Goal: Task Accomplishment & Management: Complete application form

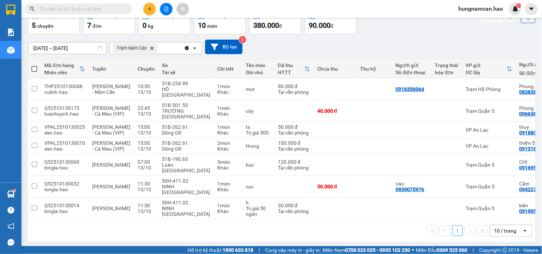
scroll to position [0, 83]
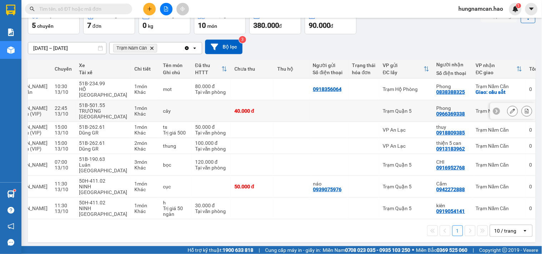
click at [473, 104] on td "Trạm Năm Căn" at bounding box center [500, 111] width 54 height 22
checkbox input "true"
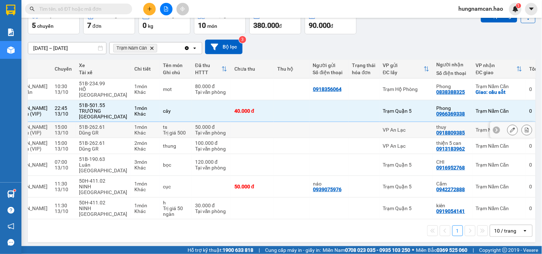
click at [473, 128] on td "Trạm Năm Căn" at bounding box center [500, 130] width 54 height 16
checkbox input "true"
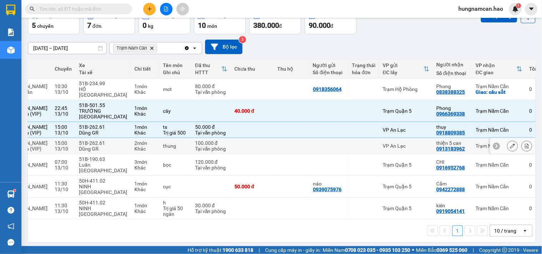
click at [447, 153] on td "thiện 5 can 0913183962" at bounding box center [452, 146] width 39 height 16
checkbox input "true"
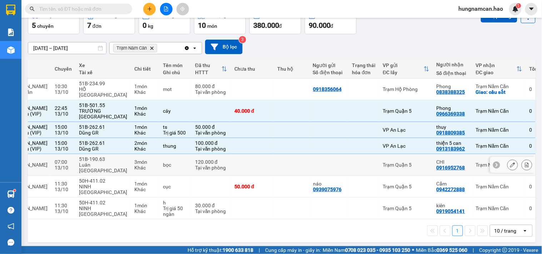
click at [442, 170] on div "0916952768" at bounding box center [451, 168] width 29 height 6
click at [439, 188] on div "0942272888" at bounding box center [451, 190] width 29 height 6
click at [437, 209] on div "0919054141" at bounding box center [451, 212] width 29 height 6
click at [437, 187] on div "0942272888" at bounding box center [451, 190] width 29 height 6
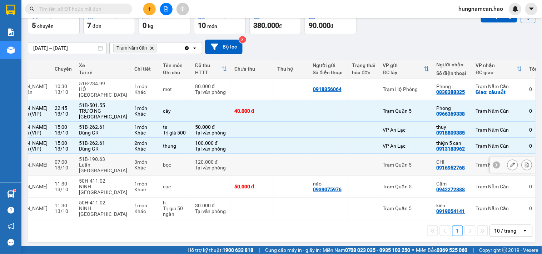
click at [437, 170] on div "0916952768" at bounding box center [451, 168] width 29 height 6
click at [310, 172] on td at bounding box center [329, 165] width 39 height 22
checkbox input "true"
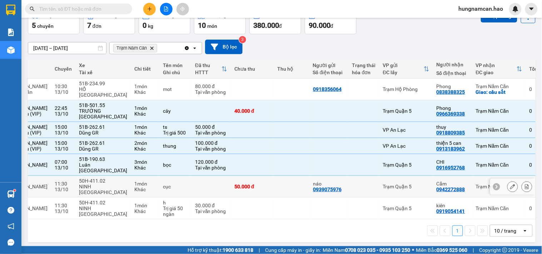
click at [200, 183] on td at bounding box center [211, 187] width 39 height 22
checkbox input "true"
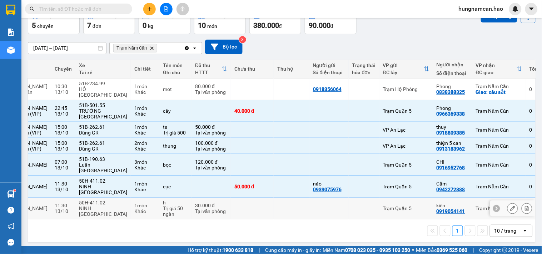
click at [201, 209] on div "Tại văn phòng" at bounding box center [211, 212] width 32 height 6
checkbox input "true"
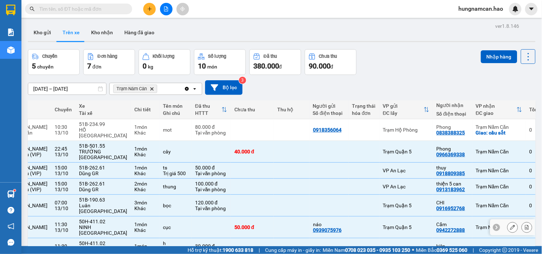
scroll to position [0, 0]
click at [490, 55] on button "Nhập hàng" at bounding box center [499, 57] width 36 height 13
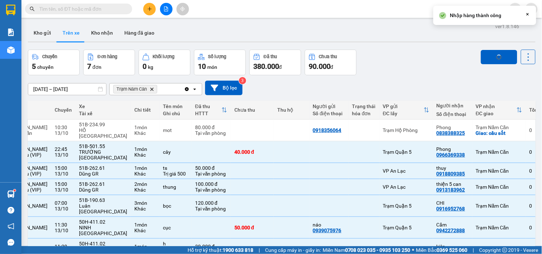
checkbox input "false"
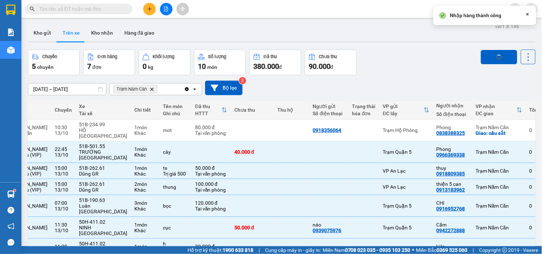
checkbox input "false"
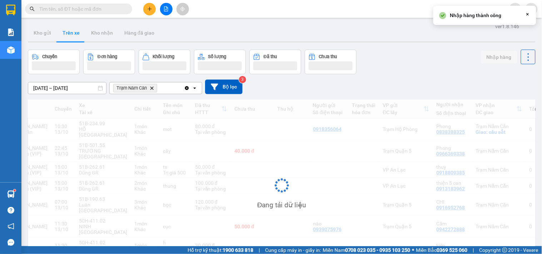
scroll to position [0, 81]
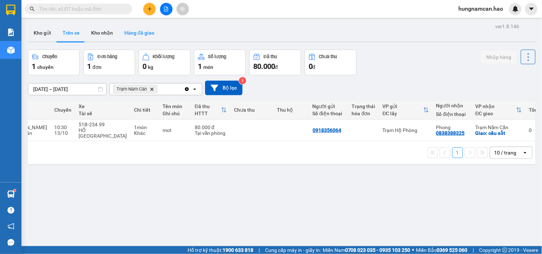
drag, startPoint x: 103, startPoint y: 34, endPoint x: 126, endPoint y: 30, distance: 23.3
click at [105, 34] on button "Kho nhận" at bounding box center [101, 32] width 33 height 17
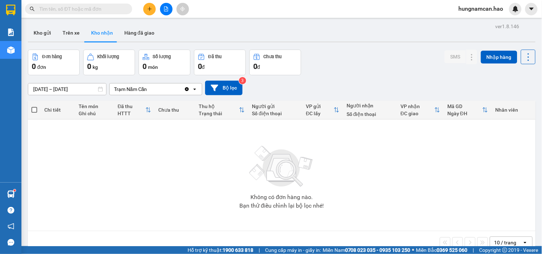
click at [79, 91] on input "[DATE] – [DATE]" at bounding box center [67, 89] width 78 height 11
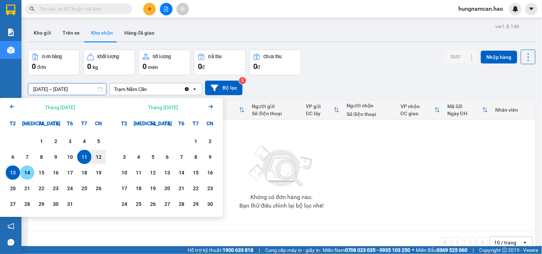
click at [22, 174] on div "14" at bounding box center [27, 173] width 10 height 9
click at [87, 163] on div "11" at bounding box center [84, 157] width 14 height 14
type input "[DATE] – [DATE]"
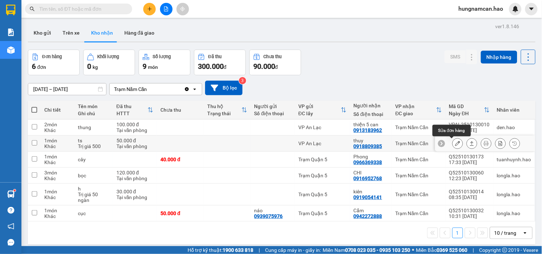
click at [455, 144] on icon at bounding box center [457, 143] width 5 height 5
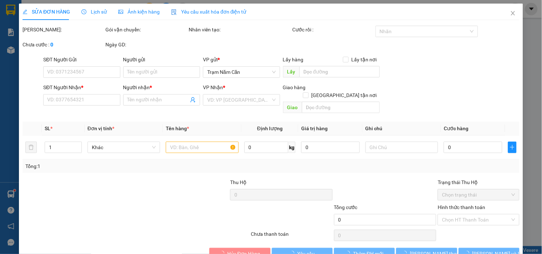
click at [129, 11] on span "Ảnh kiện hàng" at bounding box center [138, 12] width 41 height 6
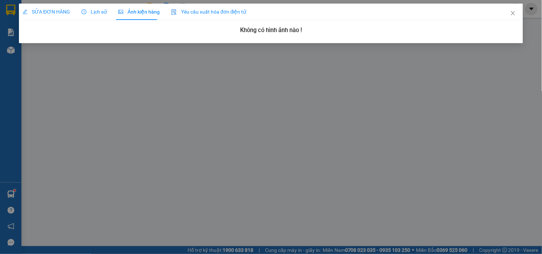
click at [84, 11] on icon "clock-circle" at bounding box center [83, 11] width 5 height 5
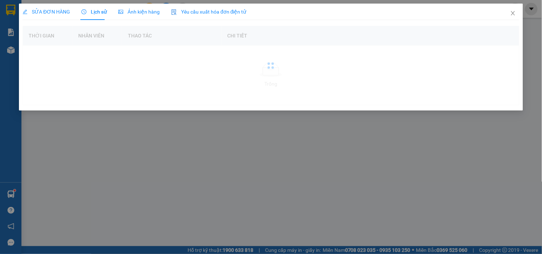
click at [139, 12] on span "Ảnh kiện hàng" at bounding box center [138, 12] width 41 height 6
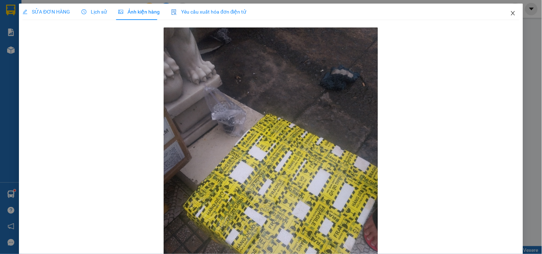
click at [510, 11] on icon "close" at bounding box center [513, 13] width 6 height 6
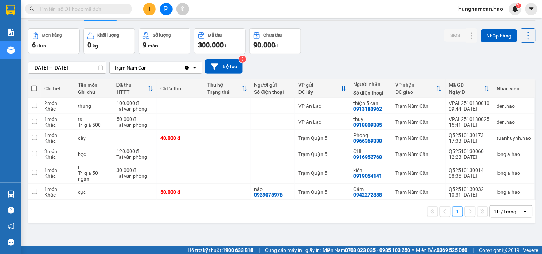
scroll to position [33, 0]
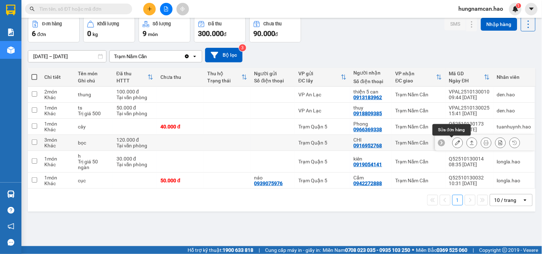
click at [455, 144] on icon at bounding box center [457, 142] width 5 height 5
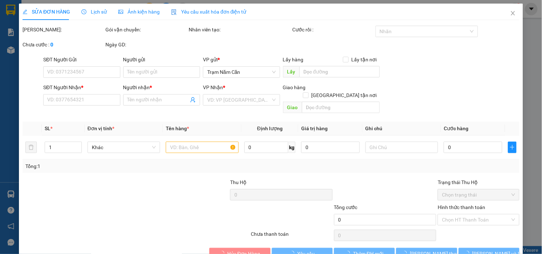
click at [140, 11] on span "Ảnh kiện hàng" at bounding box center [138, 12] width 41 height 6
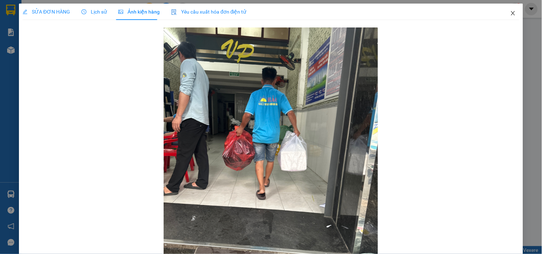
click at [510, 11] on icon "close" at bounding box center [513, 13] width 6 height 6
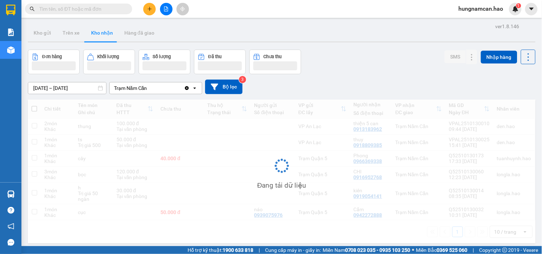
click at [152, 10] on icon "plus" at bounding box center [149, 8] width 5 height 5
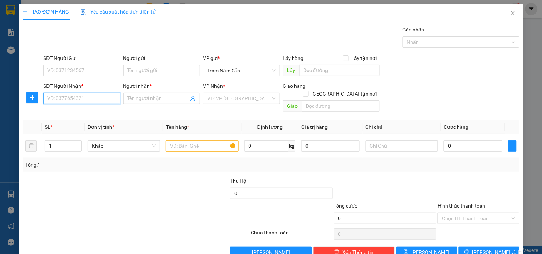
click at [70, 99] on input "SĐT Người Nhận *" at bounding box center [81, 98] width 77 height 11
type input "0889230336"
click at [84, 113] on div "0889230336 - VŨ ĐAN" at bounding box center [87, 113] width 80 height 8
type input "VŨ ĐAN"
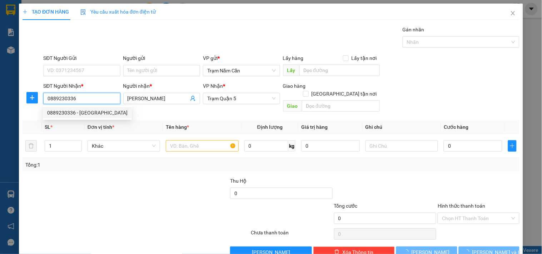
type input "130.000"
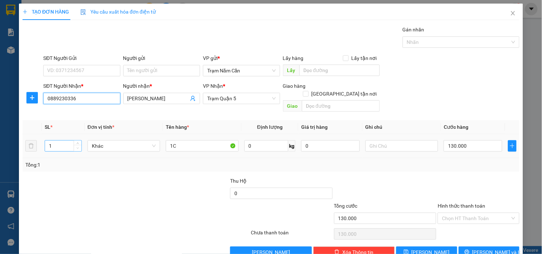
click at [76, 145] on span "Decrease Value" at bounding box center [78, 148] width 8 height 6
type input "0889230336"
type input "2"
click at [76, 143] on icon "up" at bounding box center [77, 144] width 3 height 3
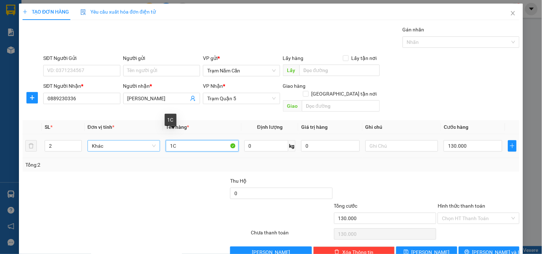
drag, startPoint x: 172, startPoint y: 139, endPoint x: 148, endPoint y: 141, distance: 24.4
click at [148, 141] on tr "2 Khác 1C 0 kg 0 130.000" at bounding box center [271, 146] width 497 height 24
type input "0.5C"
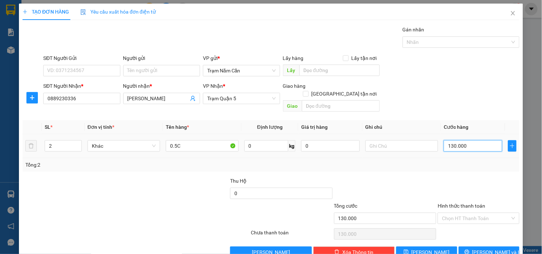
click at [481, 140] on input "130.000" at bounding box center [473, 145] width 59 height 11
type input "0"
type input "001"
type input "1"
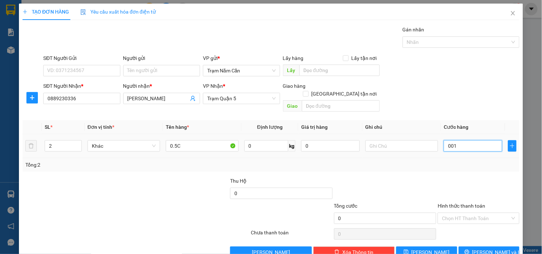
type input "1"
type input "12"
type input "0.012"
type input "120"
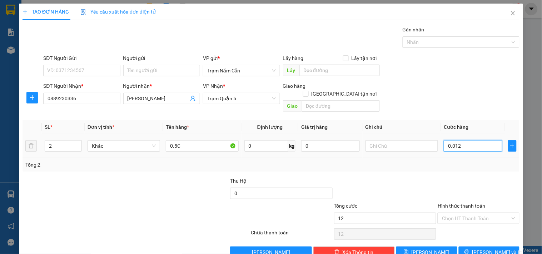
type input "120"
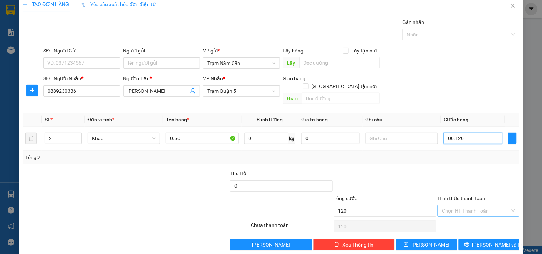
scroll to position [10, 0]
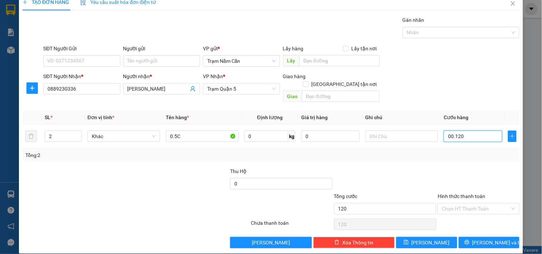
type input "00.120"
click at [456, 209] on div "Transit Pickup Surcharge Ids Transit Deliver Surcharge Ids Transit Deliver Surc…" at bounding box center [271, 132] width 497 height 233
type input "120.000"
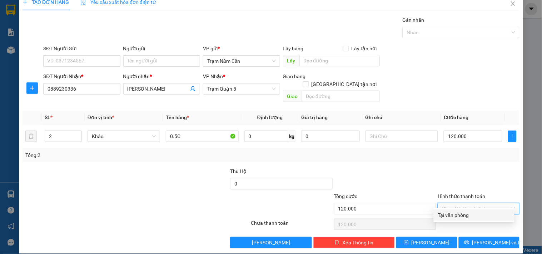
click at [456, 216] on div "Tại văn phòng" at bounding box center [474, 216] width 72 height 8
type input "0"
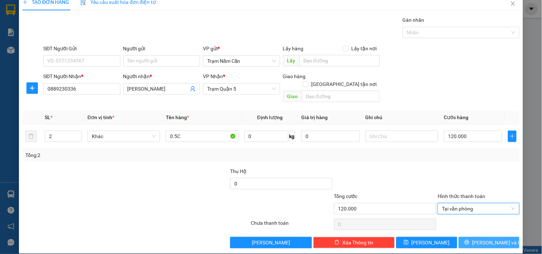
click at [458, 229] on div "Transit Pickup Surcharge Ids Transit Deliver Surcharge Ids Transit Deliver Surc…" at bounding box center [271, 132] width 497 height 233
click at [459, 237] on button "[PERSON_NAME] và In" at bounding box center [489, 242] width 61 height 11
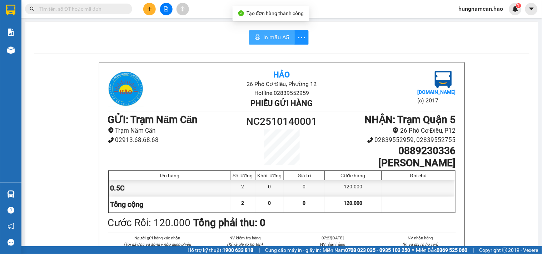
click at [263, 42] on button "In mẫu A5" at bounding box center [272, 37] width 46 height 14
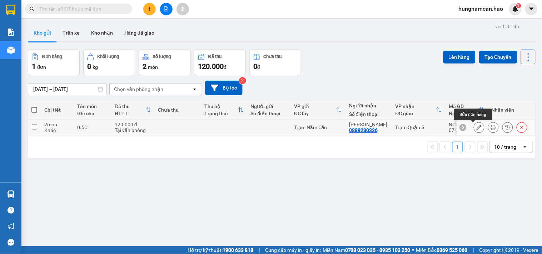
click at [489, 131] on button at bounding box center [494, 128] width 10 height 13
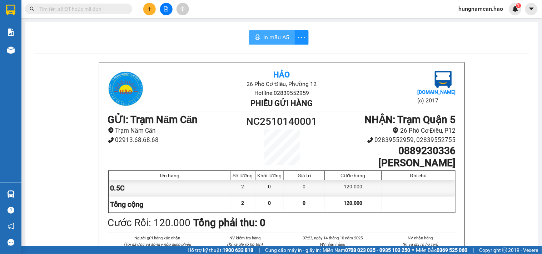
drag, startPoint x: 253, startPoint y: 43, endPoint x: 272, endPoint y: 34, distance: 20.6
click at [256, 41] on button "In mẫu A5" at bounding box center [272, 37] width 46 height 14
click at [272, 34] on span "In mẫu A5" at bounding box center [276, 37] width 26 height 9
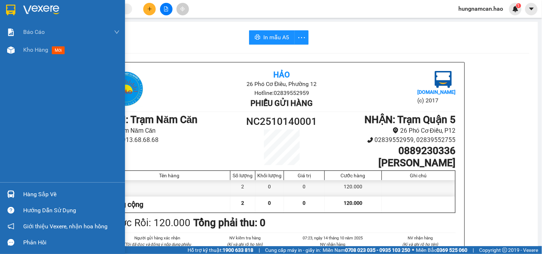
drag, startPoint x: 0, startPoint y: 108, endPoint x: 437, endPoint y: 127, distance: 437.2
click at [13, 50] on img at bounding box center [11, 50] width 8 height 8
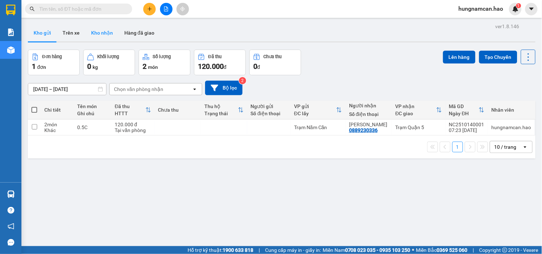
click at [101, 34] on button "Kho nhận" at bounding box center [101, 32] width 33 height 17
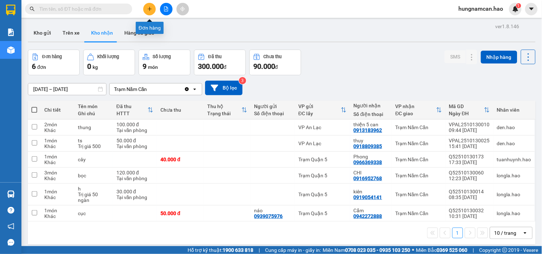
click at [151, 9] on icon "plus" at bounding box center [149, 8] width 5 height 5
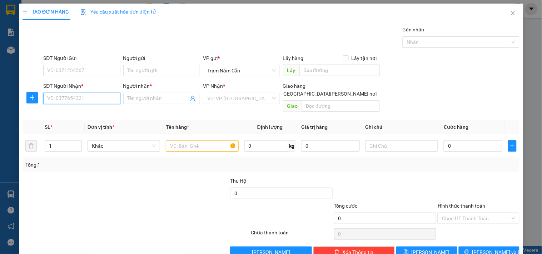
click at [98, 99] on input "SĐT Người Nhận *" at bounding box center [81, 98] width 77 height 11
type input "0876980828"
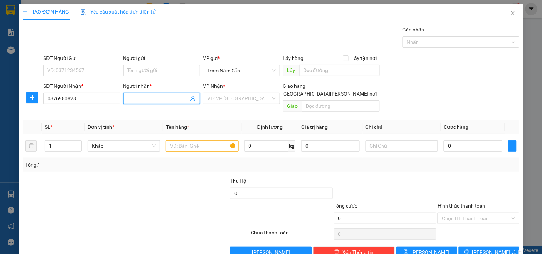
click at [157, 99] on input "Người nhận *" at bounding box center [158, 99] width 61 height 8
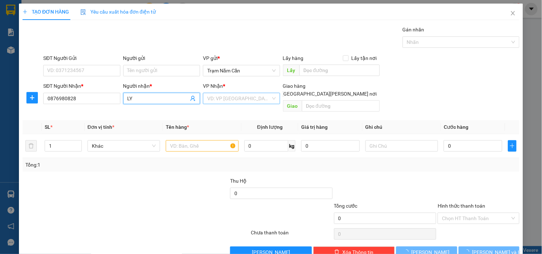
type input "LY"
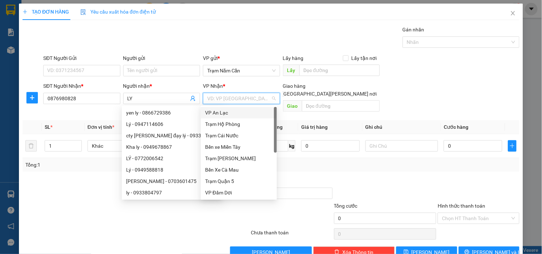
click at [207, 101] on input "search" at bounding box center [238, 98] width 63 height 11
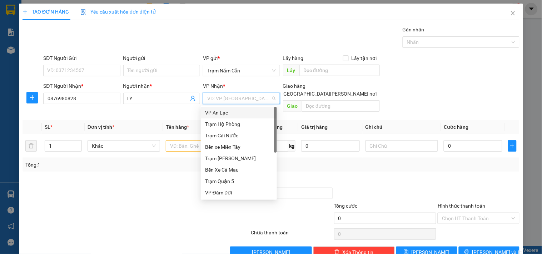
click at [210, 116] on div "VP An Lạc" at bounding box center [239, 113] width 68 height 8
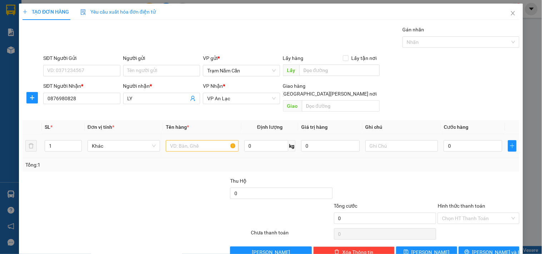
click at [184, 134] on td at bounding box center [202, 146] width 78 height 24
click at [183, 140] on input "text" at bounding box center [202, 145] width 73 height 11
type input "1C"
click at [459, 142] on input "0" at bounding box center [473, 145] width 59 height 11
type input "01"
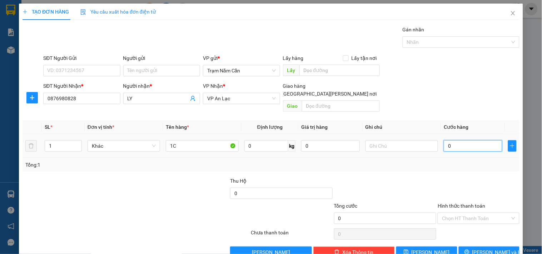
type input "1"
type input "010"
type input "10"
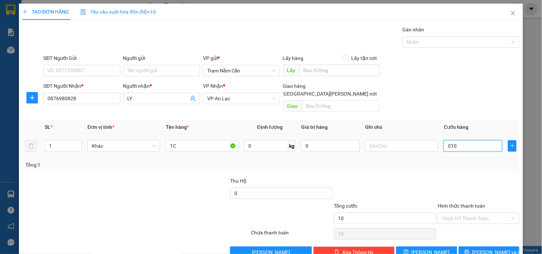
type input "0.100"
type input "100"
type input "100.000"
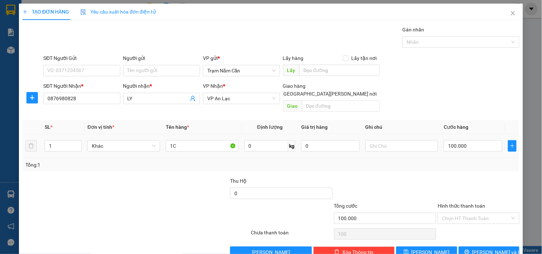
type input "100.000"
click at [442, 162] on div "Tổng: 1" at bounding box center [271, 165] width 497 height 14
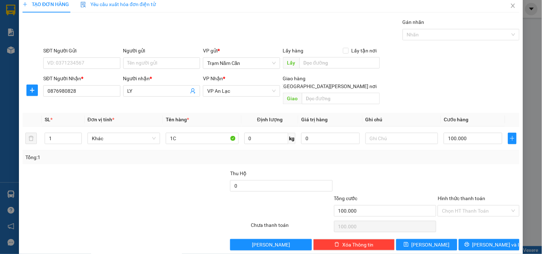
scroll to position [10, 0]
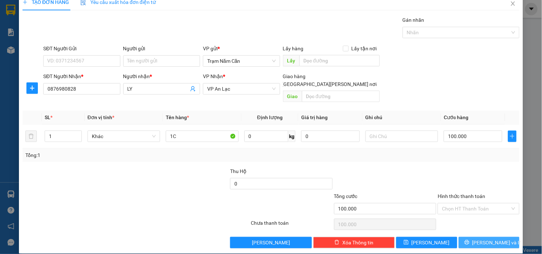
click at [465, 237] on button "[PERSON_NAME] và In" at bounding box center [489, 242] width 61 height 11
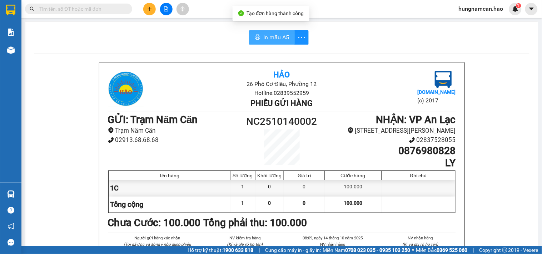
click at [268, 37] on span "In mẫu A5" at bounding box center [276, 37] width 26 height 9
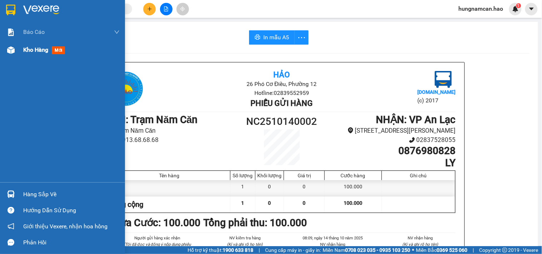
click at [20, 50] on div "Kho hàng mới" at bounding box center [62, 50] width 125 height 18
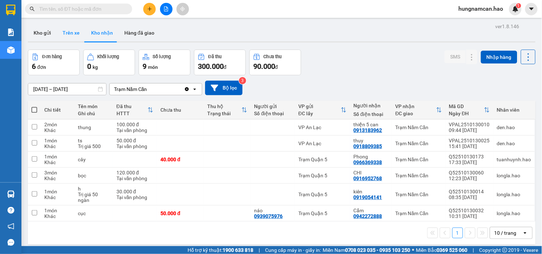
click at [75, 34] on button "Trên xe" at bounding box center [71, 32] width 29 height 17
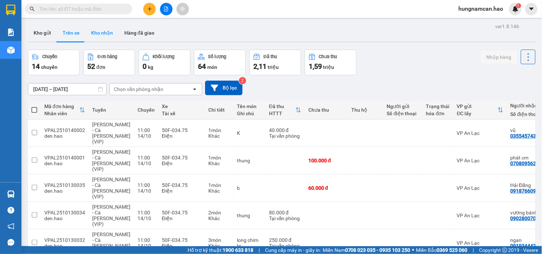
click at [106, 34] on button "Kho nhận" at bounding box center [101, 32] width 33 height 17
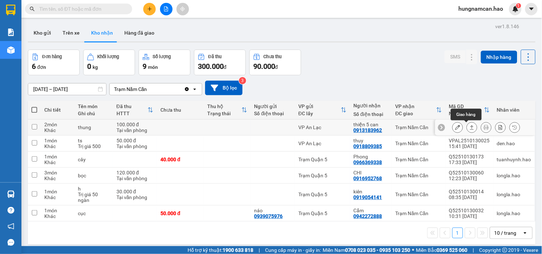
click at [470, 129] on icon at bounding box center [472, 127] width 5 height 5
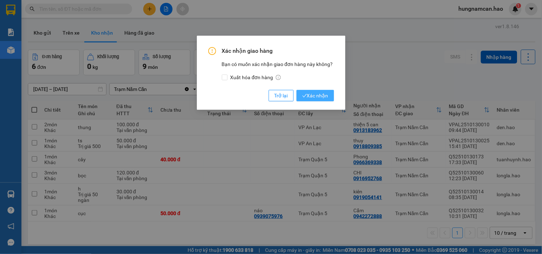
click at [323, 99] on span "Xác nhận" at bounding box center [315, 96] width 26 height 8
